Goal: Information Seeking & Learning: Understand process/instructions

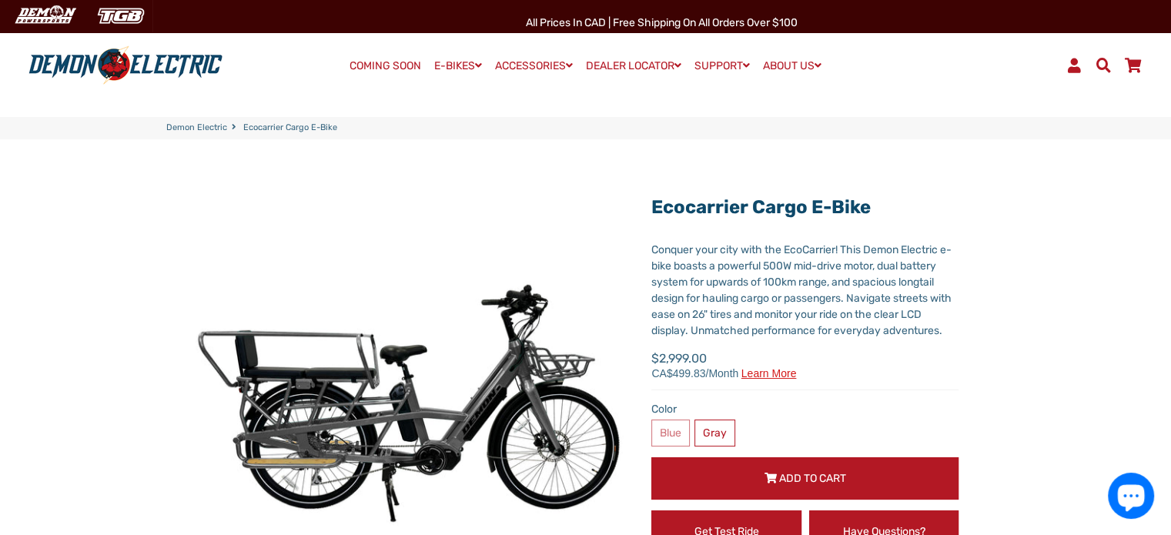
click at [206, 127] on link "Demon Electric" at bounding box center [196, 128] width 61 height 13
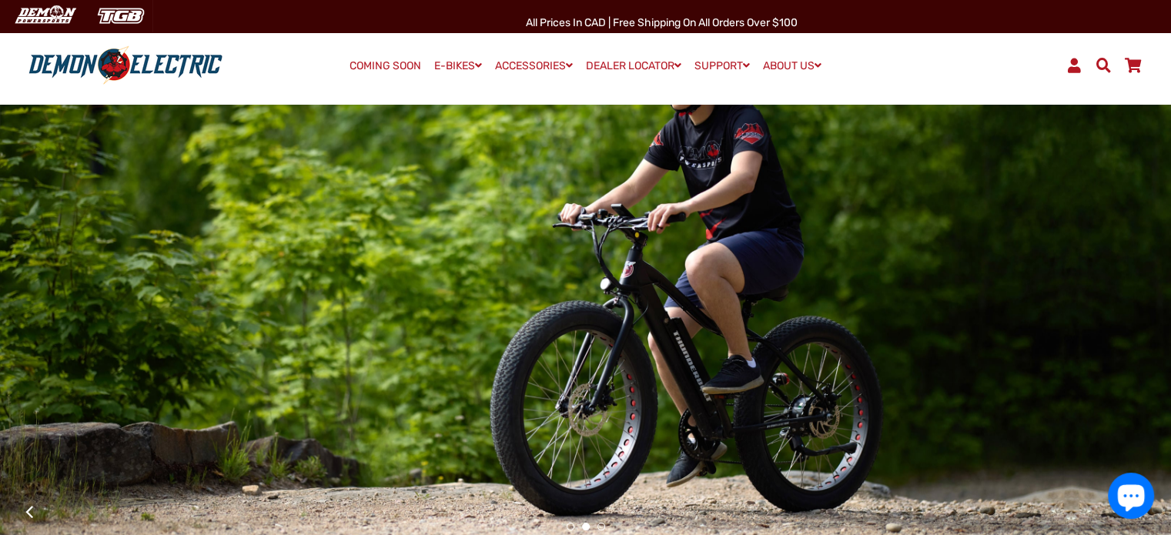
click at [404, 64] on link "COMING SOON" at bounding box center [385, 66] width 82 height 22
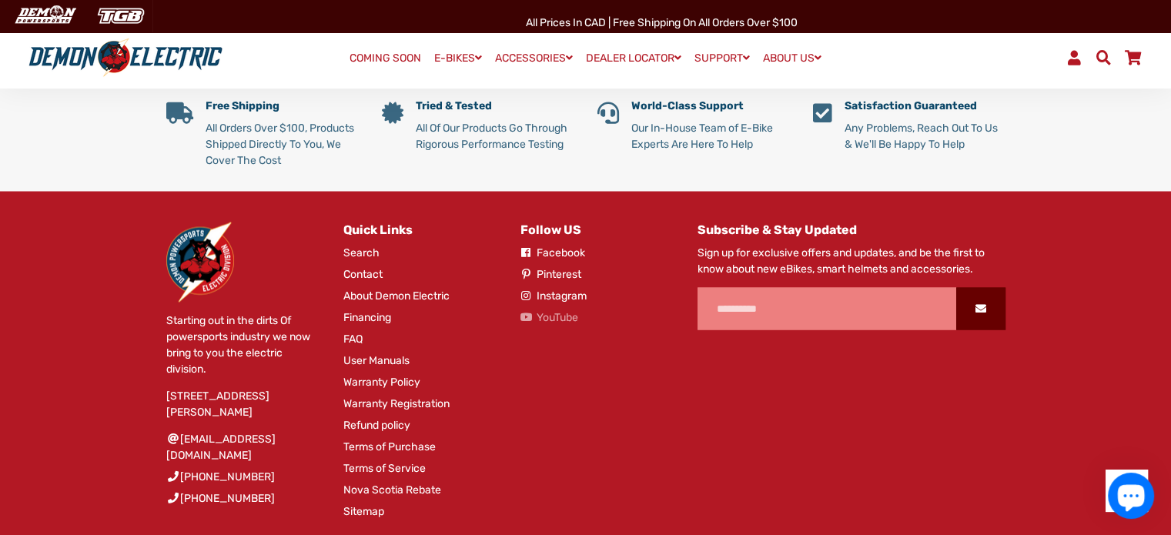
scroll to position [2929, 0]
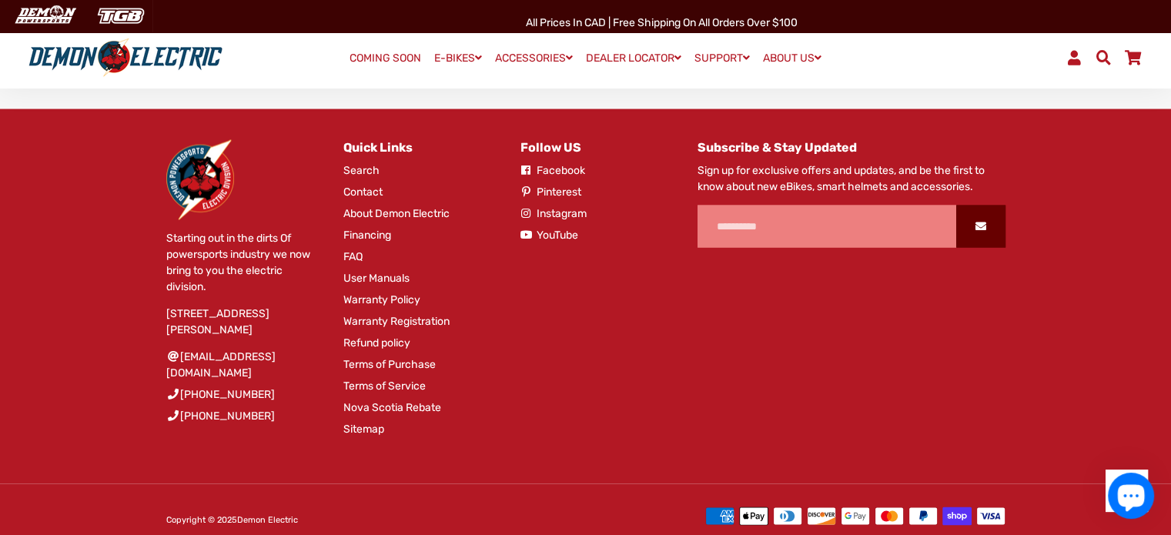
click at [387, 335] on link "Refund policy" at bounding box center [376, 343] width 67 height 16
click at [380, 292] on link "Warranty Policy" at bounding box center [381, 300] width 77 height 16
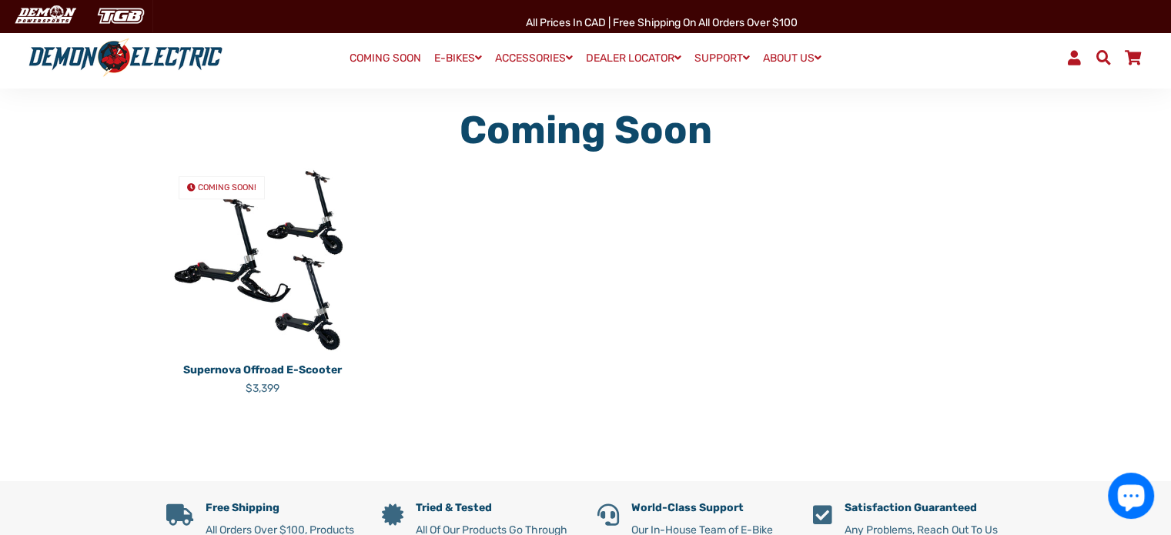
scroll to position [77, 0]
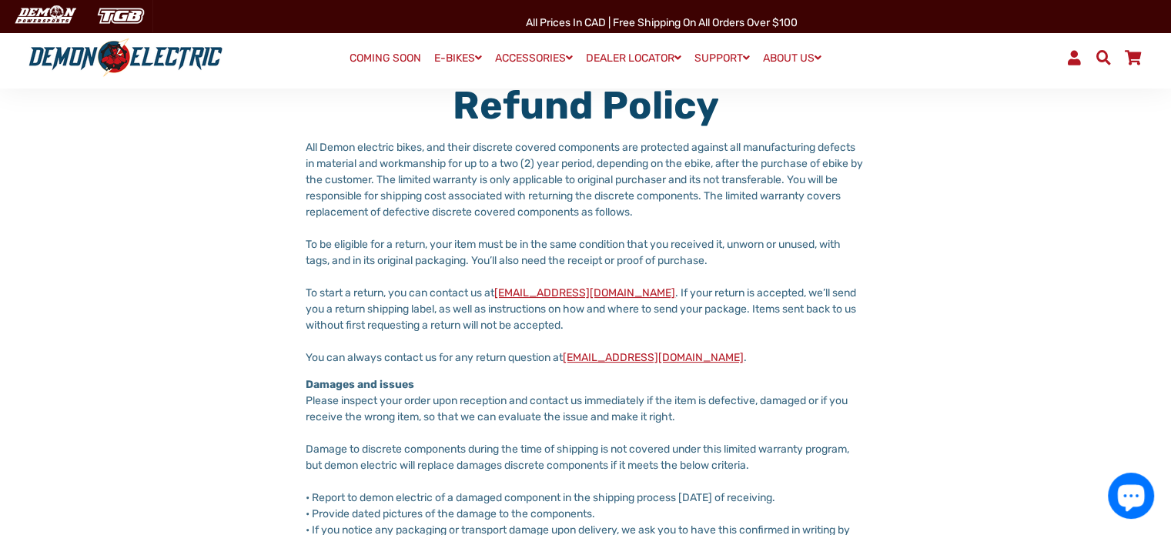
scroll to position [77, 0]
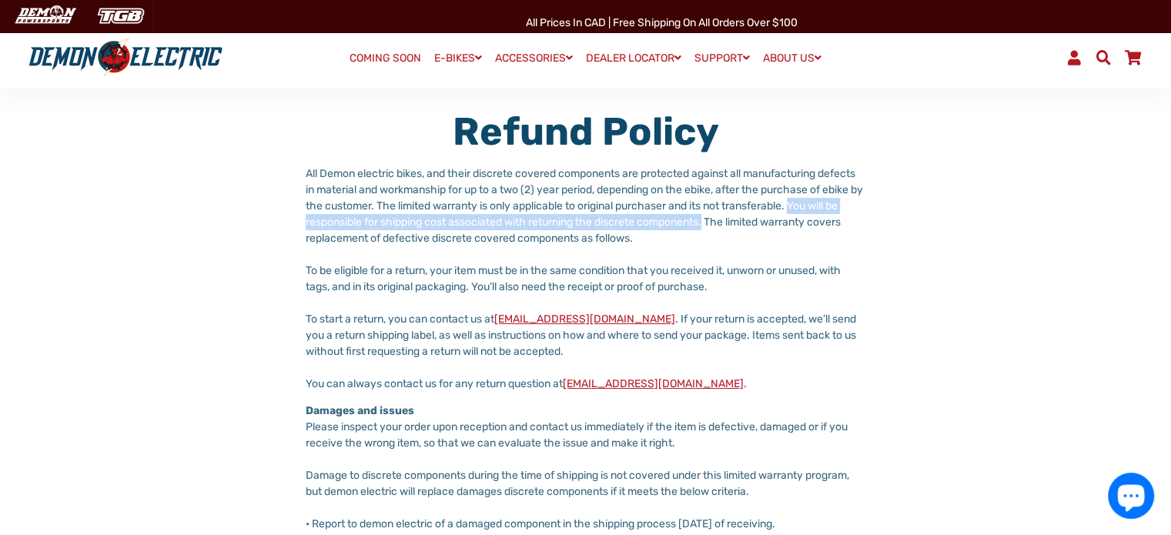
drag, startPoint x: 305, startPoint y: 222, endPoint x: 769, endPoint y: 220, distance: 463.6
click at [769, 220] on div "Refund policy All Demon electric bikes, and their discrete covered components a…" at bounding box center [586, 506] width 886 height 795
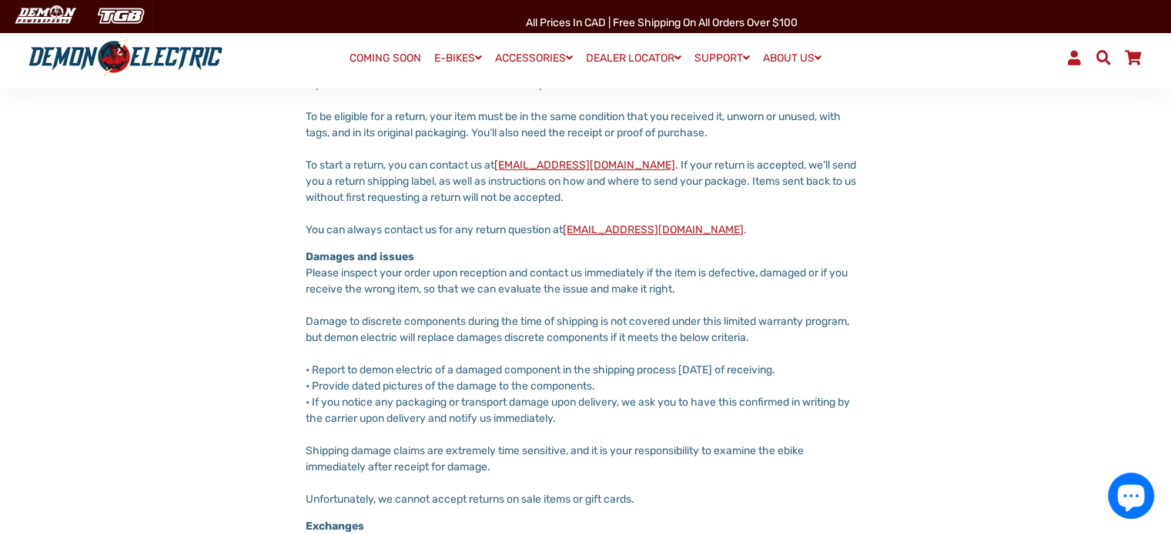
scroll to position [308, 0]
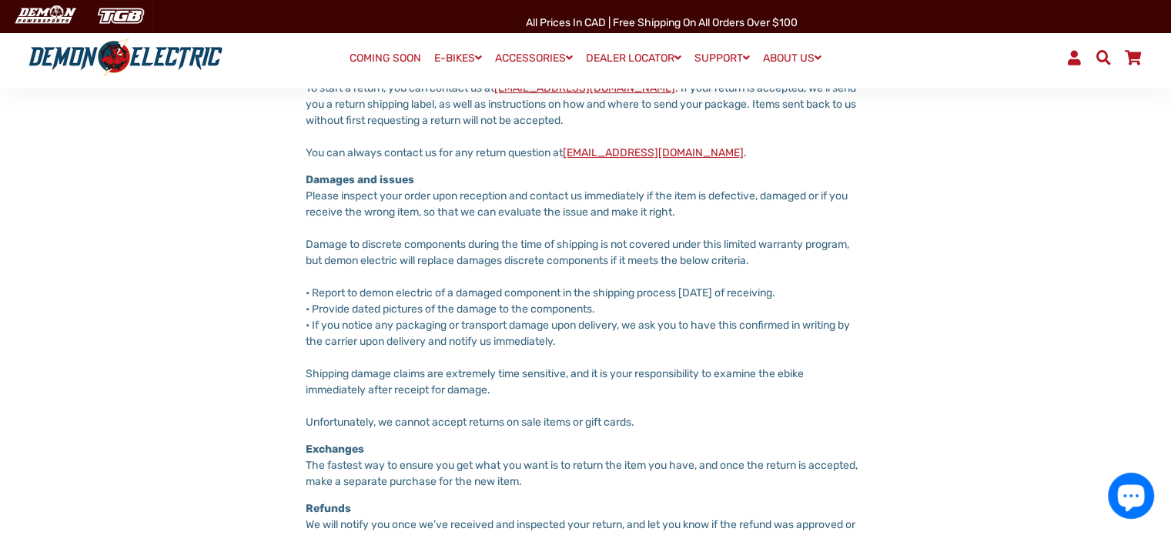
drag, startPoint x: 307, startPoint y: 196, endPoint x: 290, endPoint y: 197, distance: 17.0
click at [290, 197] on div "Refund policy All Demon electric bikes, and their discrete covered components a…" at bounding box center [586, 275] width 886 height 795
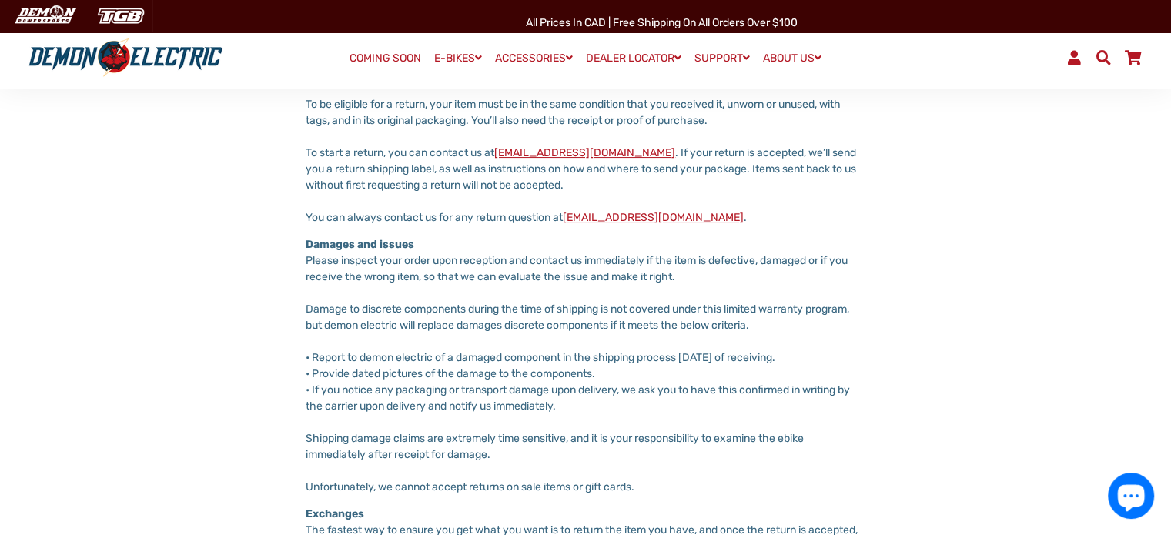
scroll to position [0, 0]
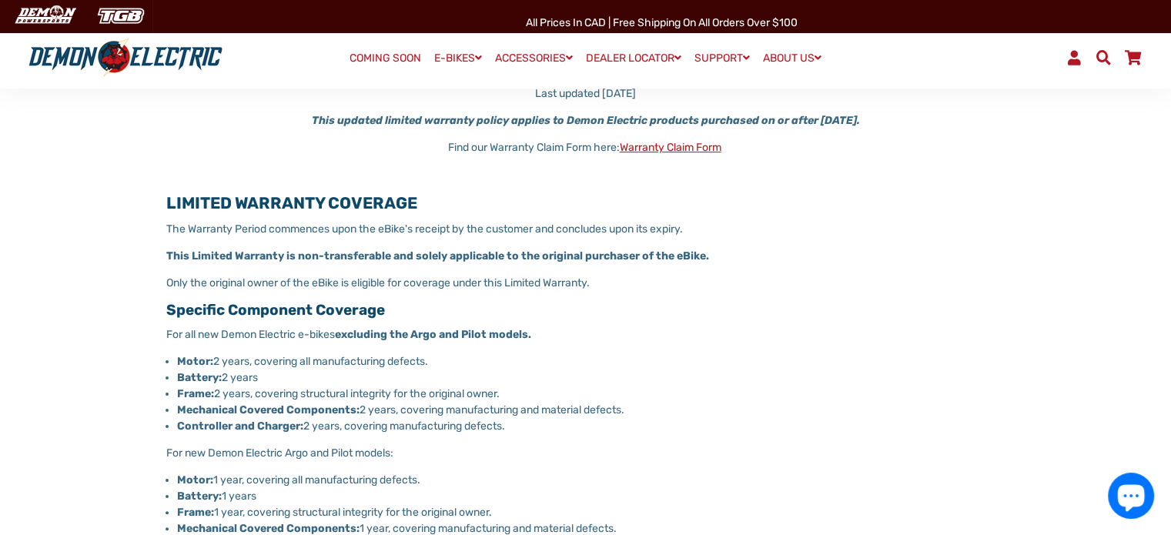
scroll to position [616, 0]
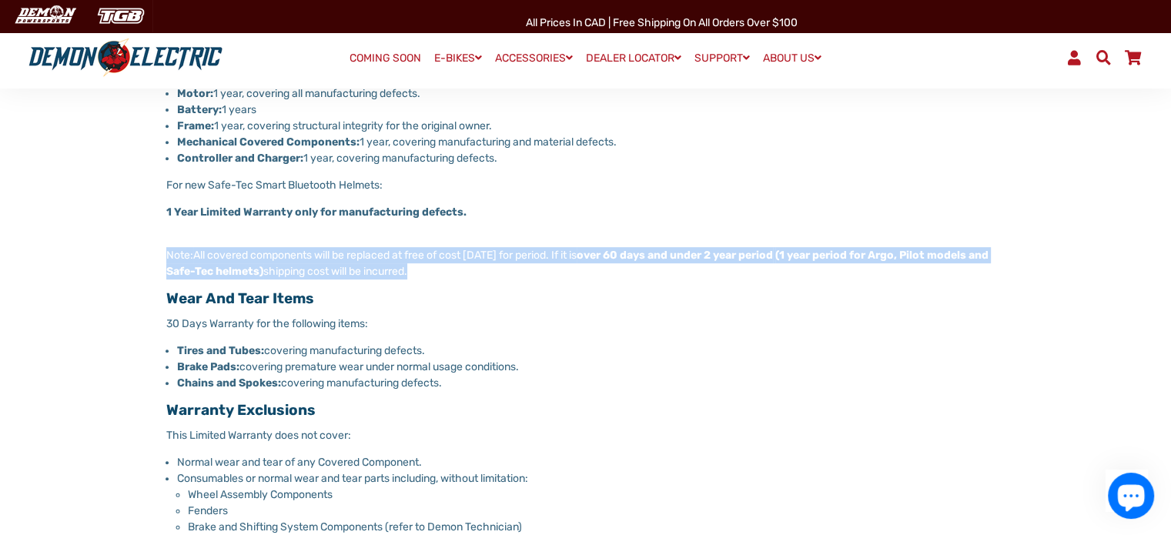
drag, startPoint x: 474, startPoint y: 271, endPoint x: 163, endPoint y: 253, distance: 311.6
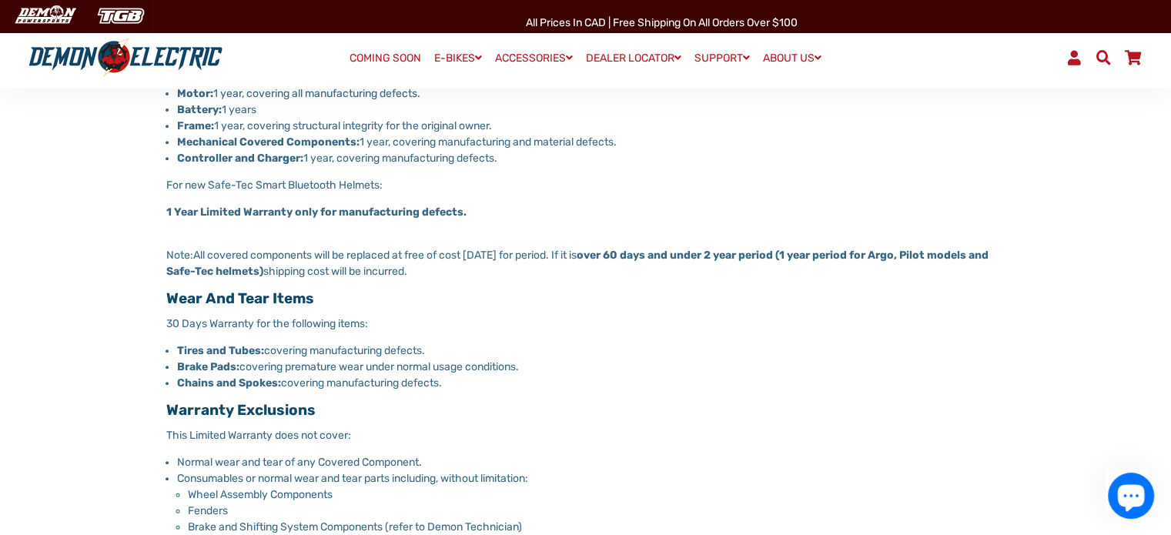
drag, startPoint x: 481, startPoint y: 272, endPoint x: 142, endPoint y: 253, distance: 339.4
copy span "Note: All covered components will be replaced at free of cost within 60 days fo…"
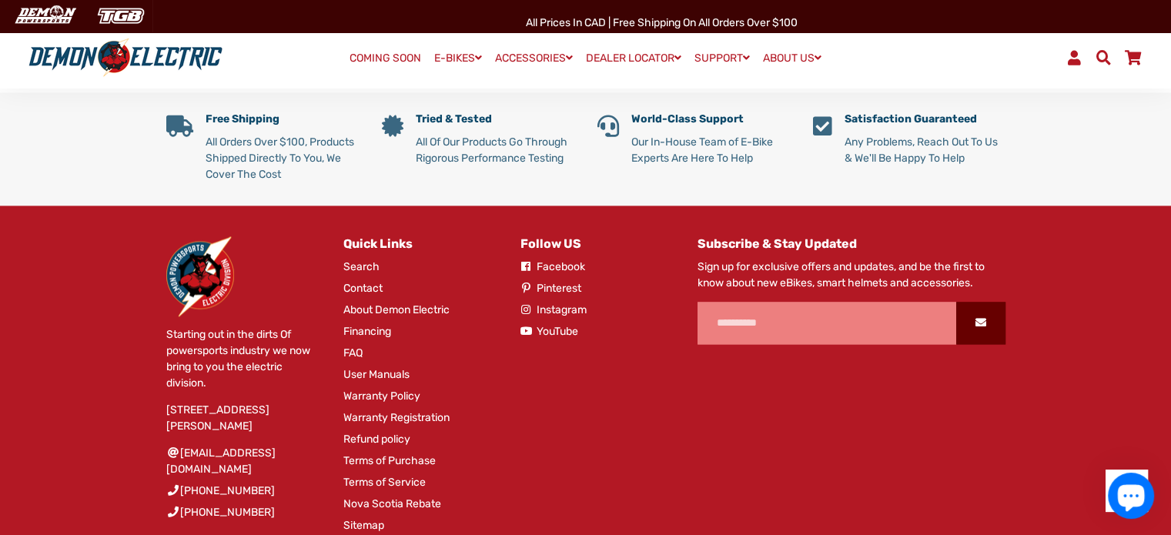
scroll to position [2233, 0]
